Goal: Obtain resource: Download file/media

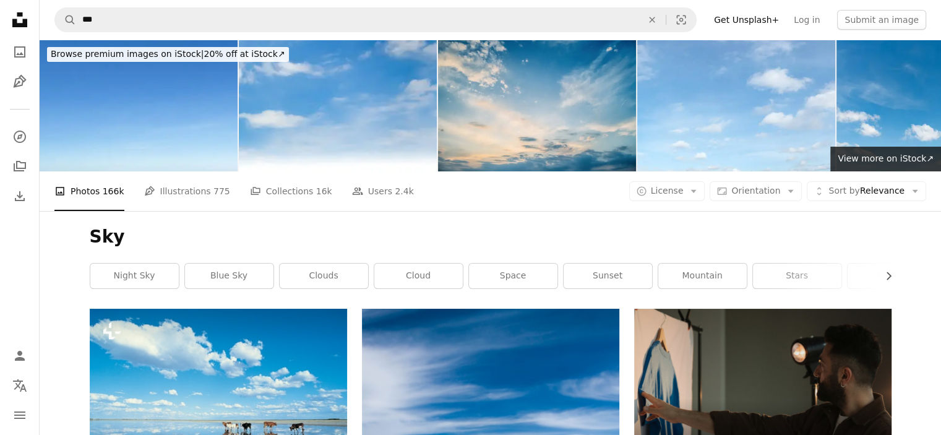
click at [674, 181] on div "A photo Photos 166k Pen Tool Illustrations 775 A stack of folders Collections 1…" at bounding box center [490, 191] width 872 height 40
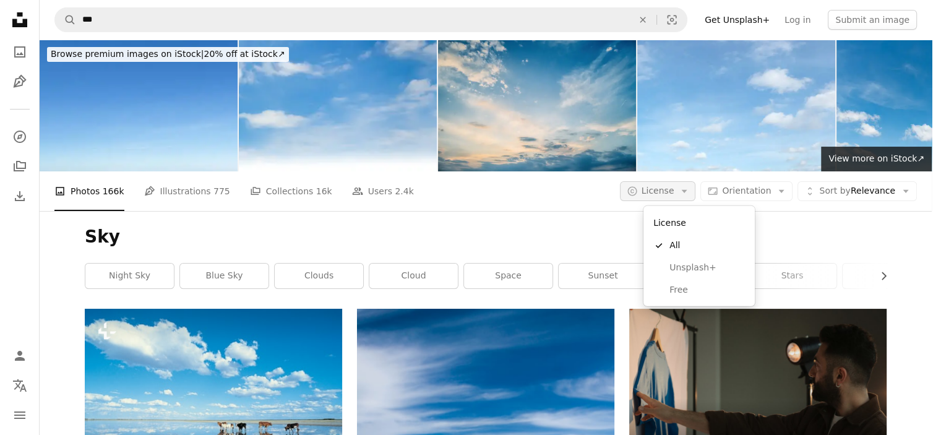
click at [669, 187] on span "License" at bounding box center [657, 191] width 33 height 10
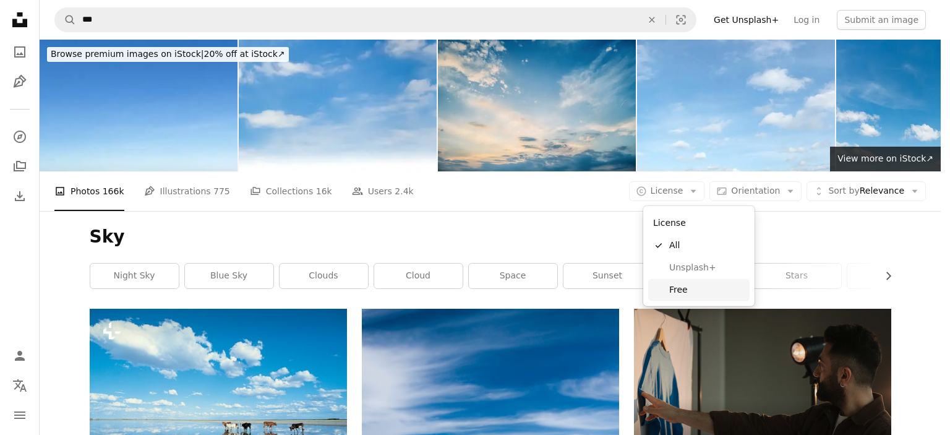
click at [674, 291] on span "Free" at bounding box center [706, 290] width 75 height 12
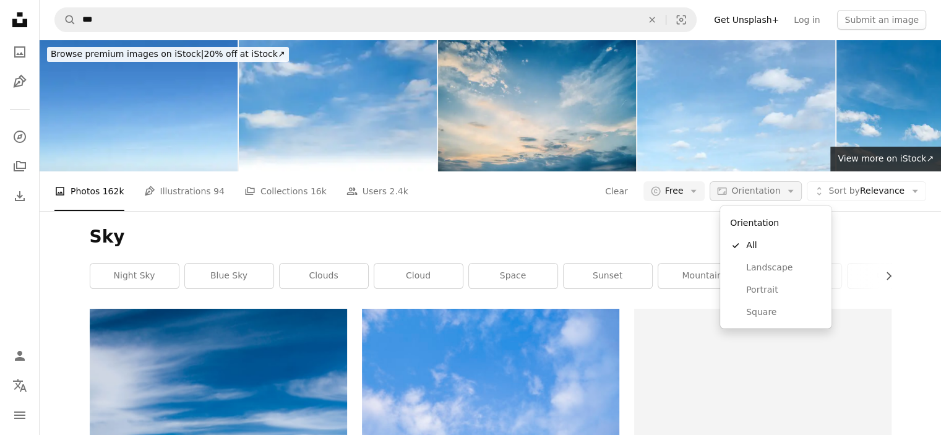
click at [759, 192] on span "Orientation" at bounding box center [755, 191] width 49 height 10
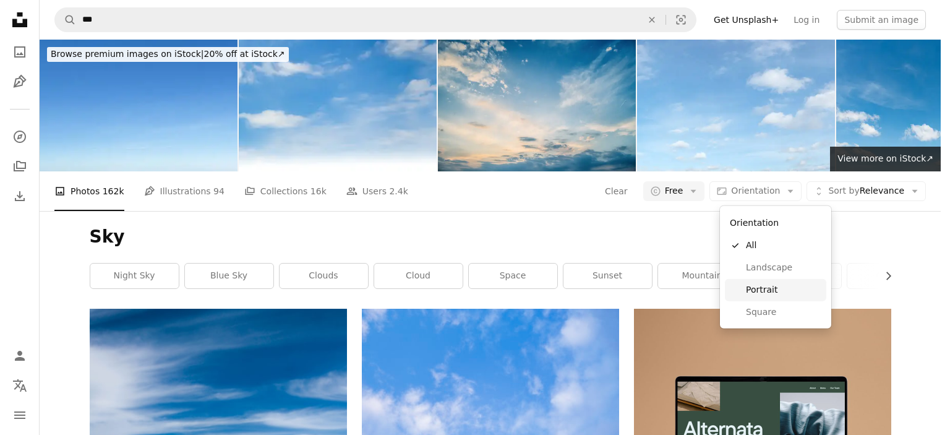
click at [752, 289] on span "Portrait" at bounding box center [783, 290] width 75 height 12
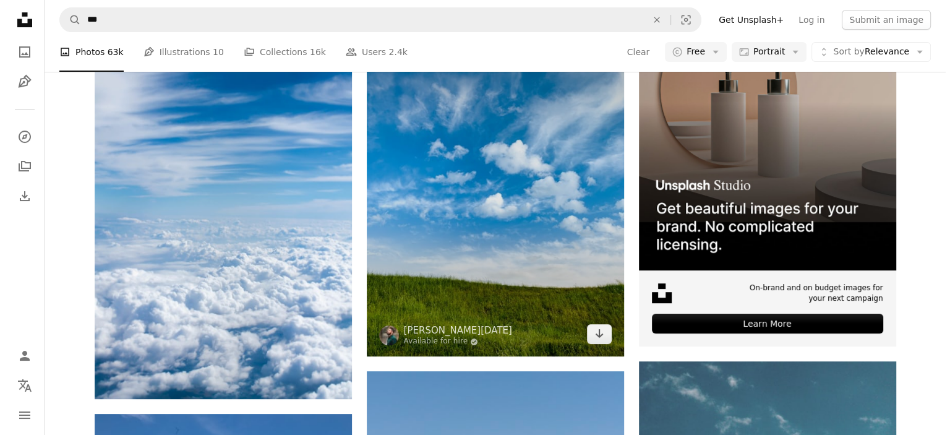
scroll to position [433, 0]
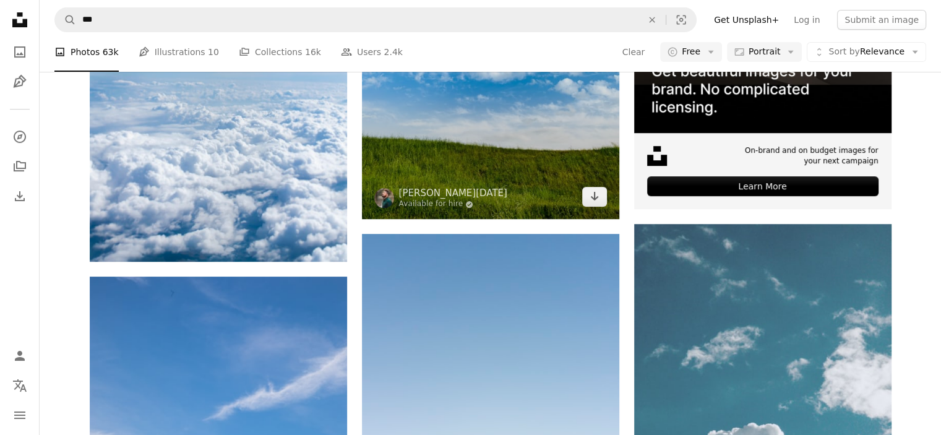
click at [452, 155] on img at bounding box center [490, 47] width 257 height 343
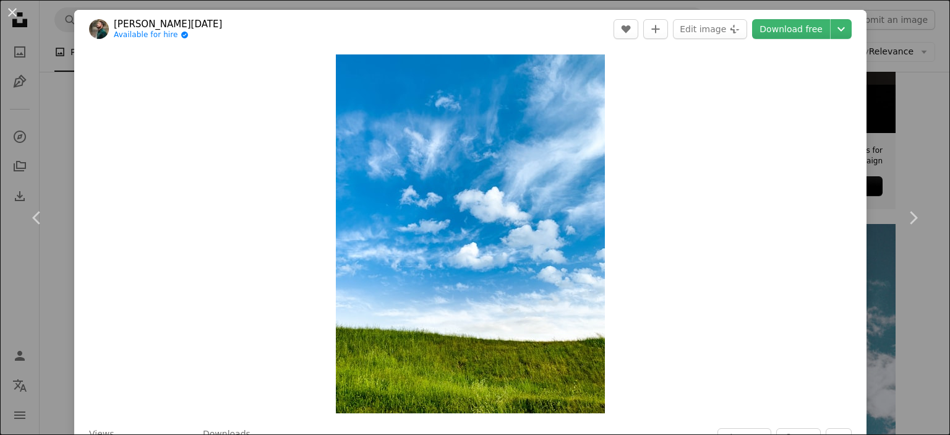
click at [100, 25] on img at bounding box center [99, 29] width 20 height 20
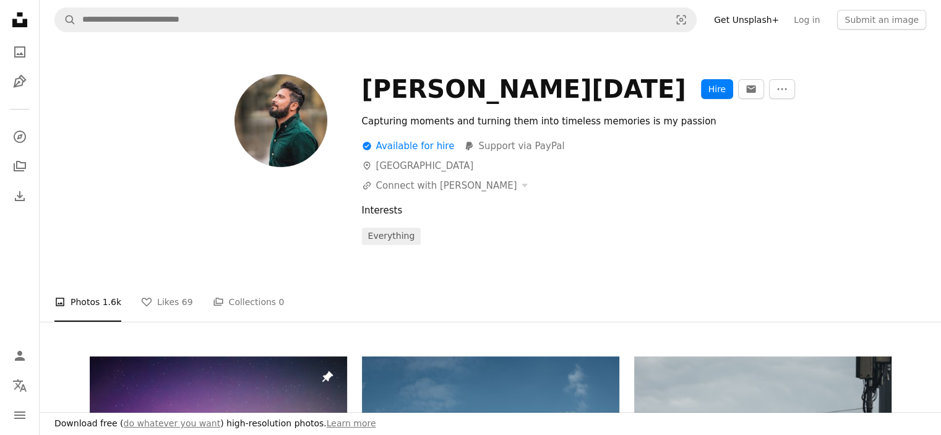
click at [15, 27] on icon "Unsplash logo Unsplash Home" at bounding box center [19, 19] width 25 height 25
